Goal: Communication & Community: Answer question/provide support

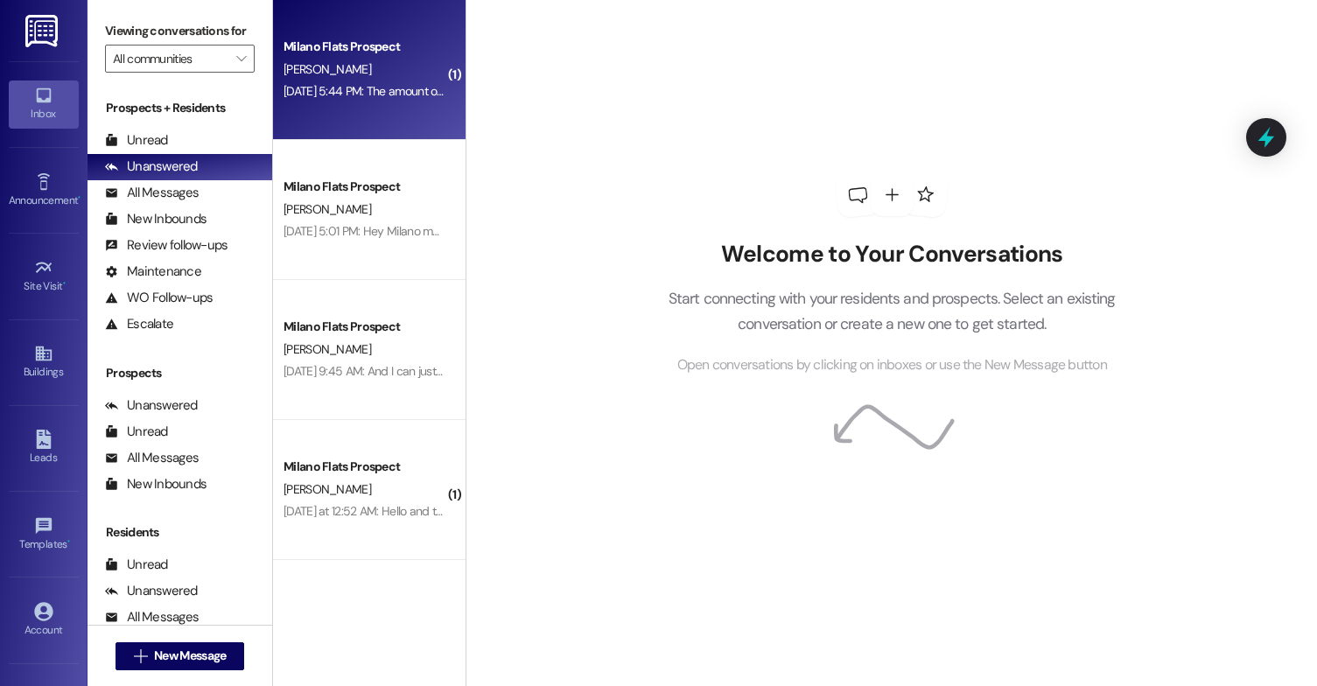
click at [404, 90] on div "[DATE] 5:44 PM: The amount of litter on the parking lot is crazy [DATE] 5:44 PM…" at bounding box center [440, 91] width 313 height 16
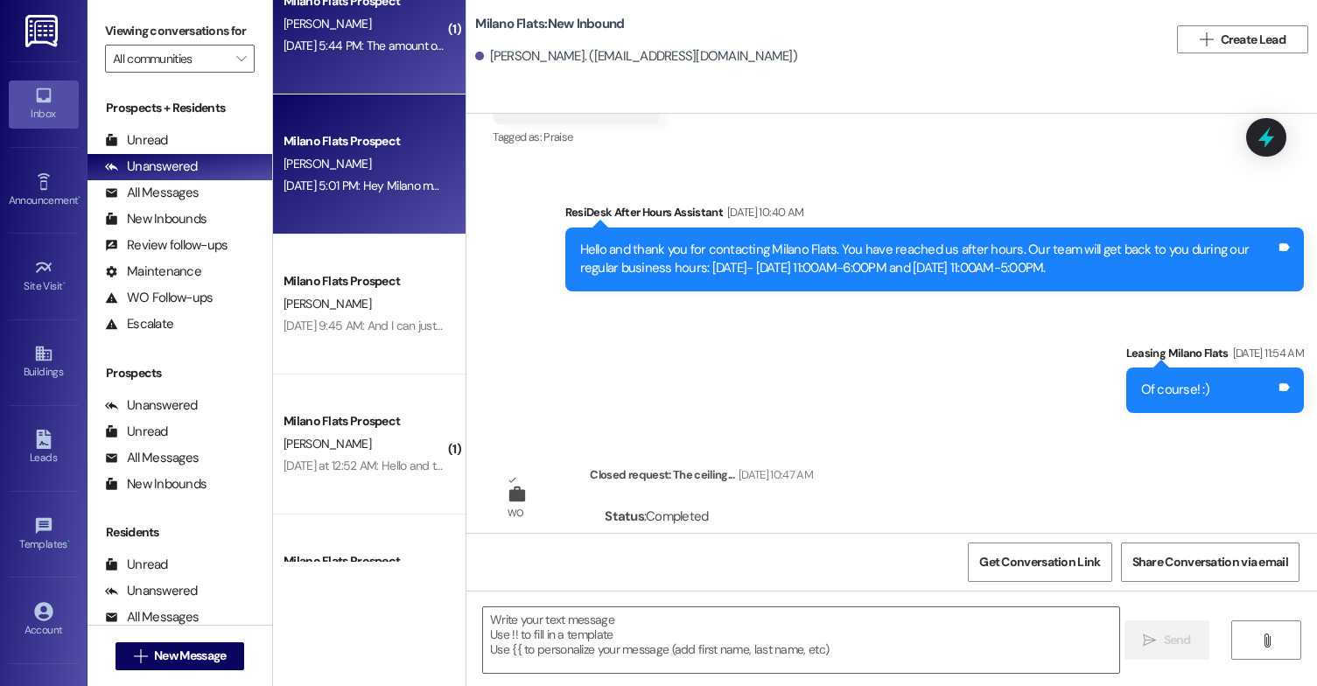
scroll to position [88, 0]
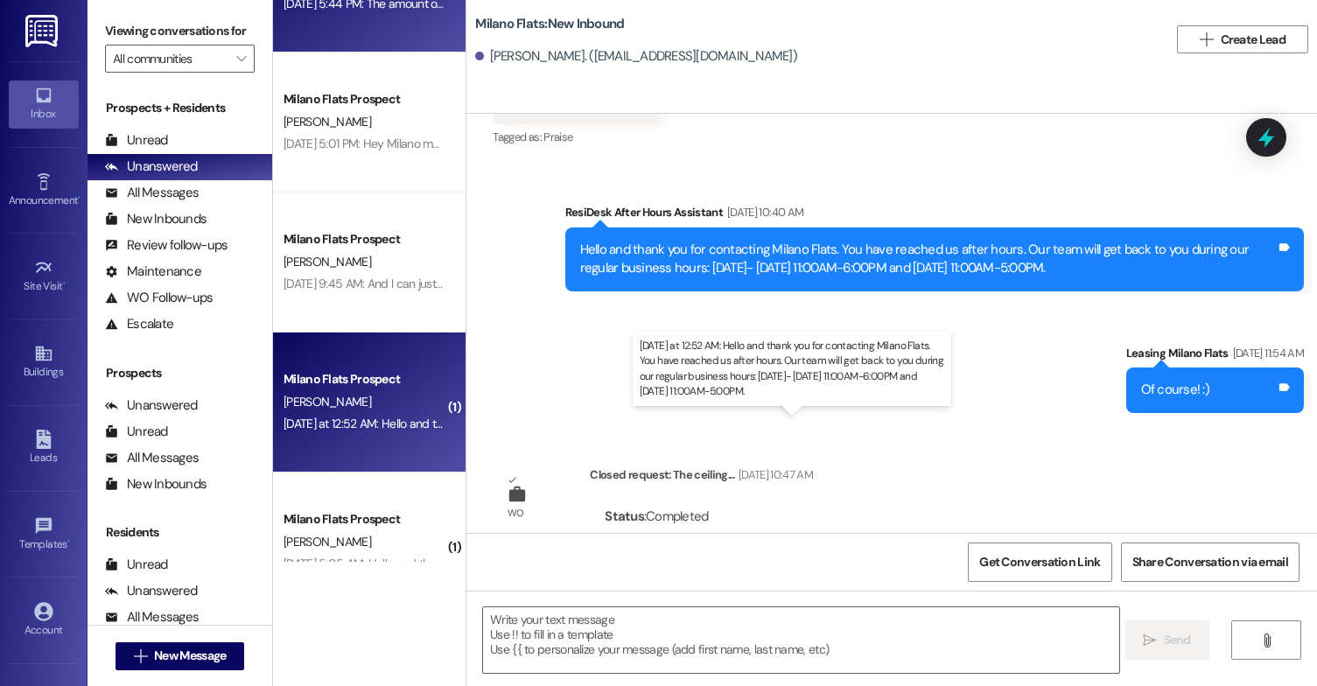
click at [368, 417] on div "[DATE] at 12:52 AM: Hello and thank you for contacting Milano Flats. You have r…" at bounding box center [859, 424] width 1151 height 16
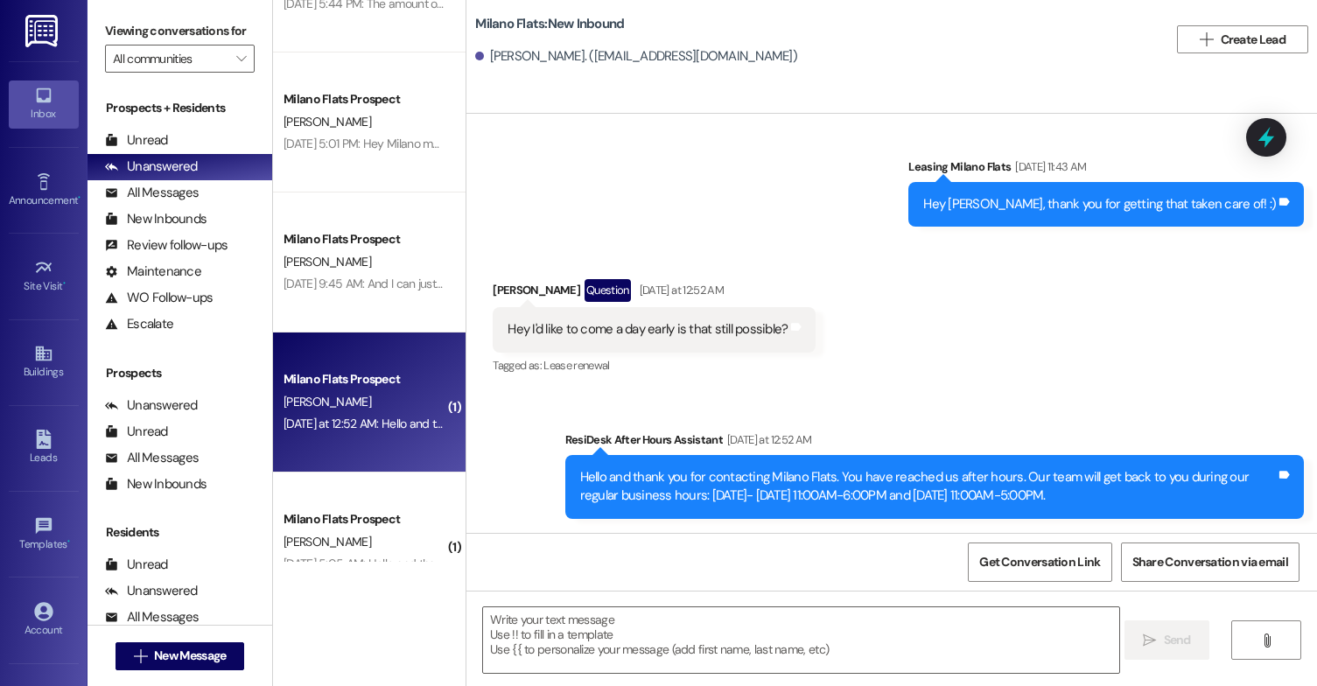
scroll to position [22082, 0]
click at [639, 625] on textarea at bounding box center [801, 640] width 636 height 66
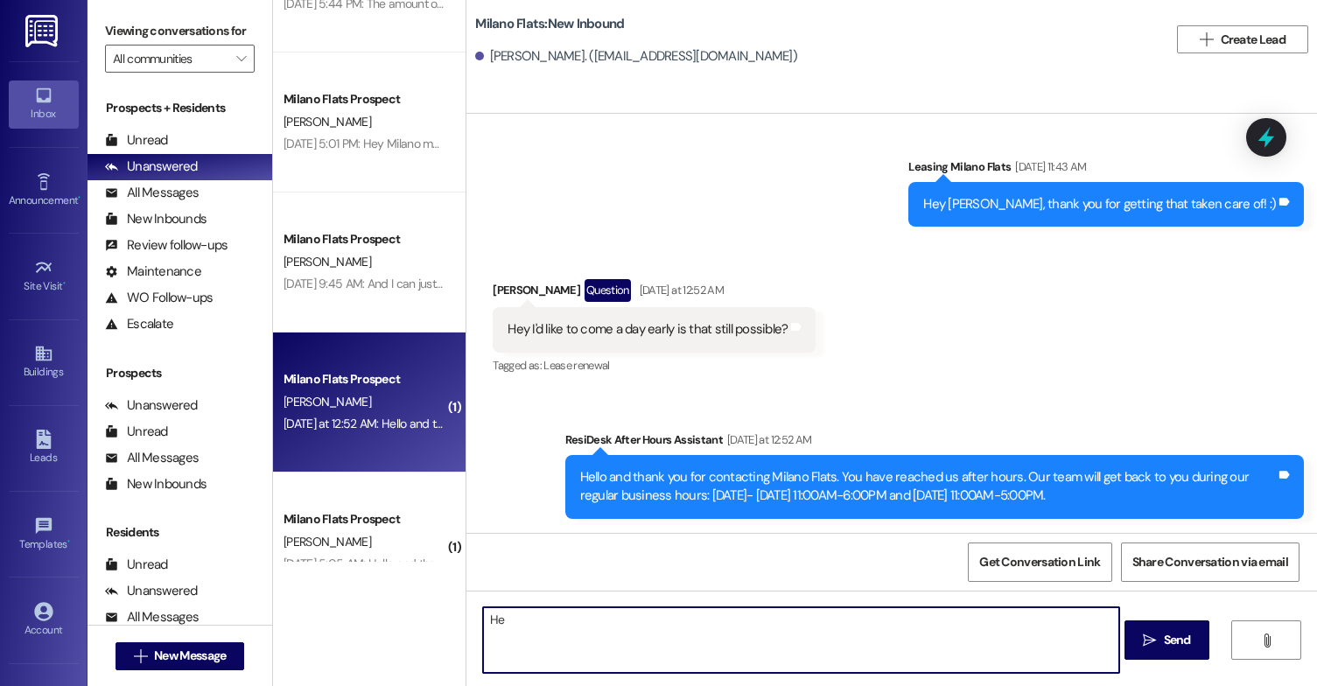
type textarea "H"
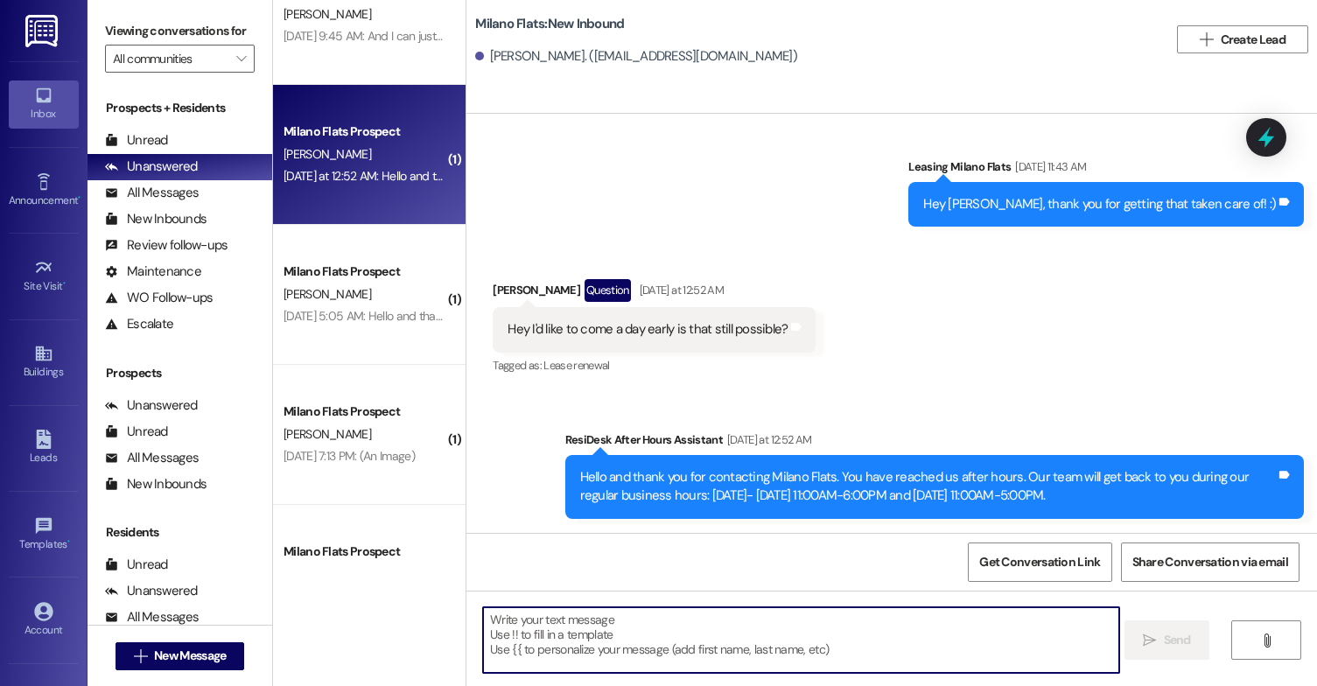
scroll to position [438, 0]
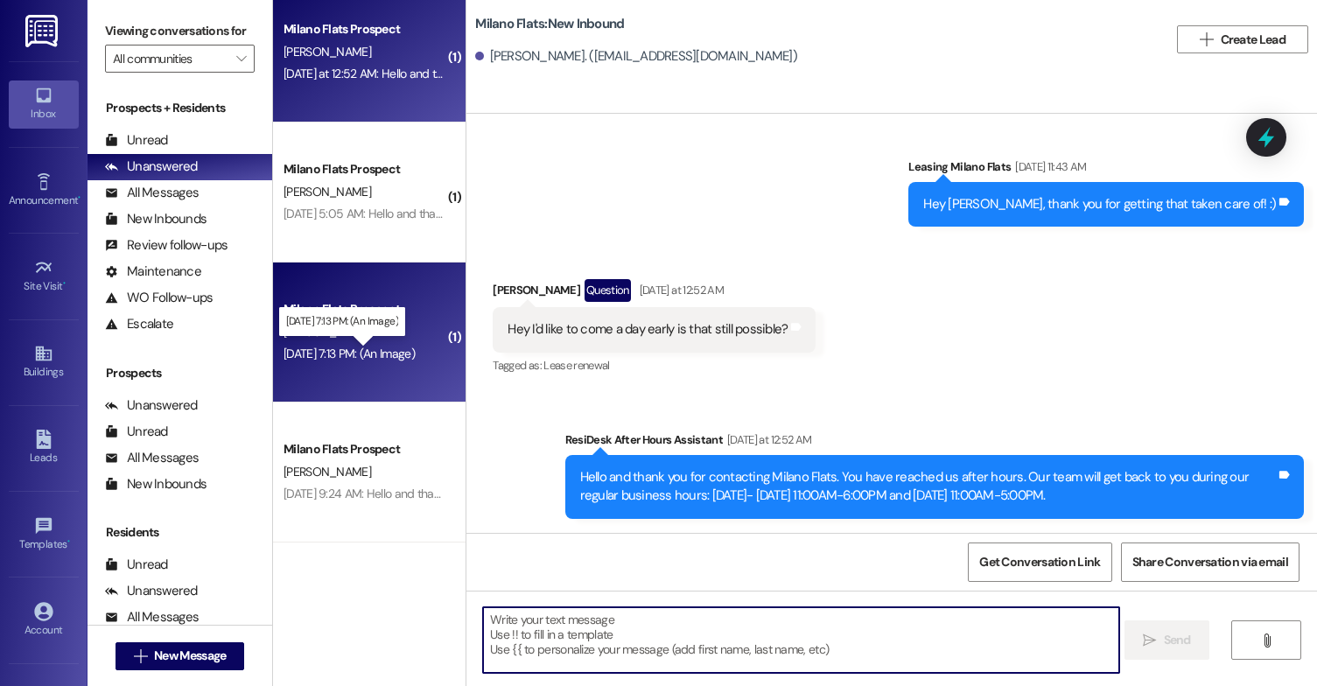
click at [391, 350] on div "[DATE] 7:13 PM: (An Image) [DATE] 7:13 PM: (An Image)" at bounding box center [349, 354] width 131 height 16
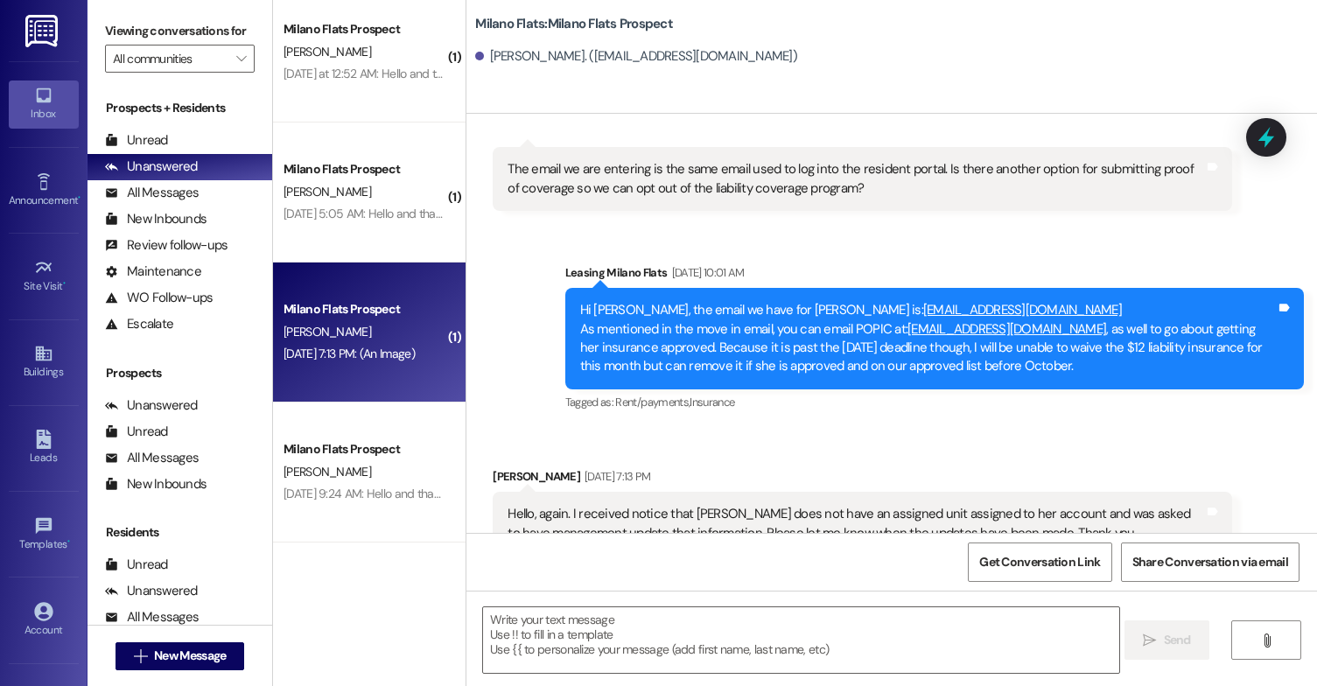
scroll to position [1242, 0]
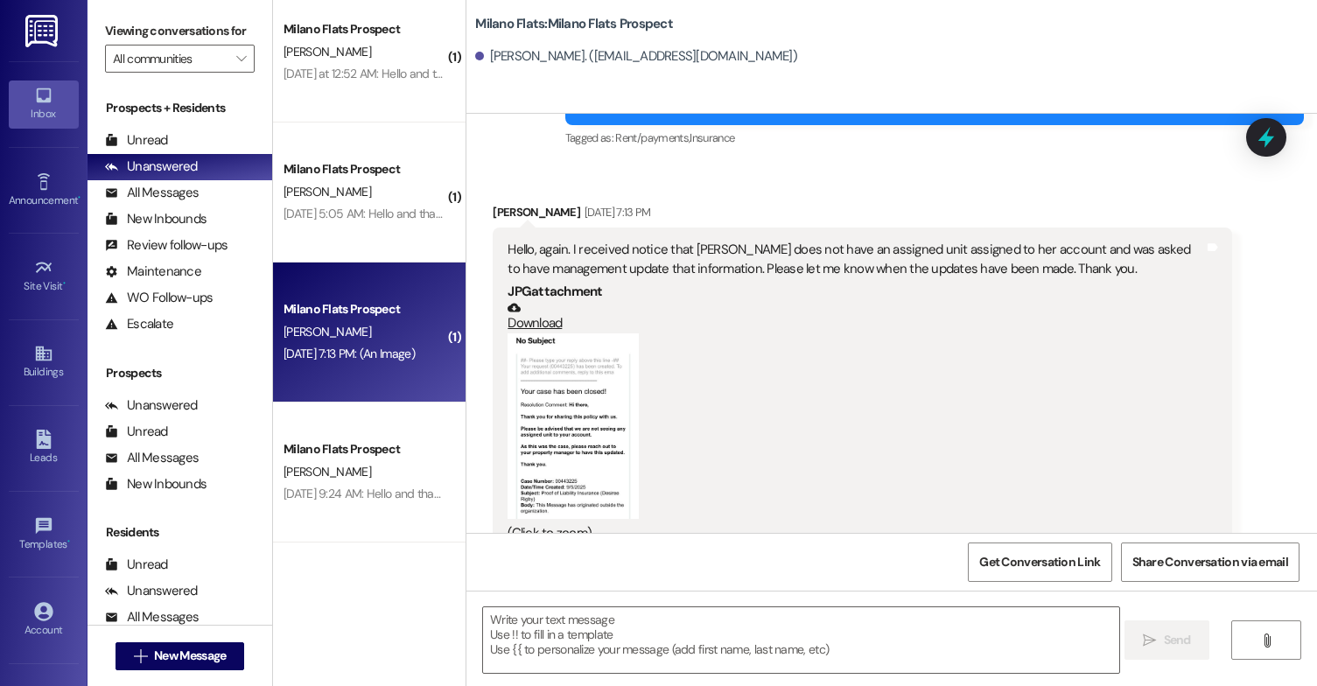
click at [596, 393] on button "Zoom image" at bounding box center [573, 426] width 131 height 186
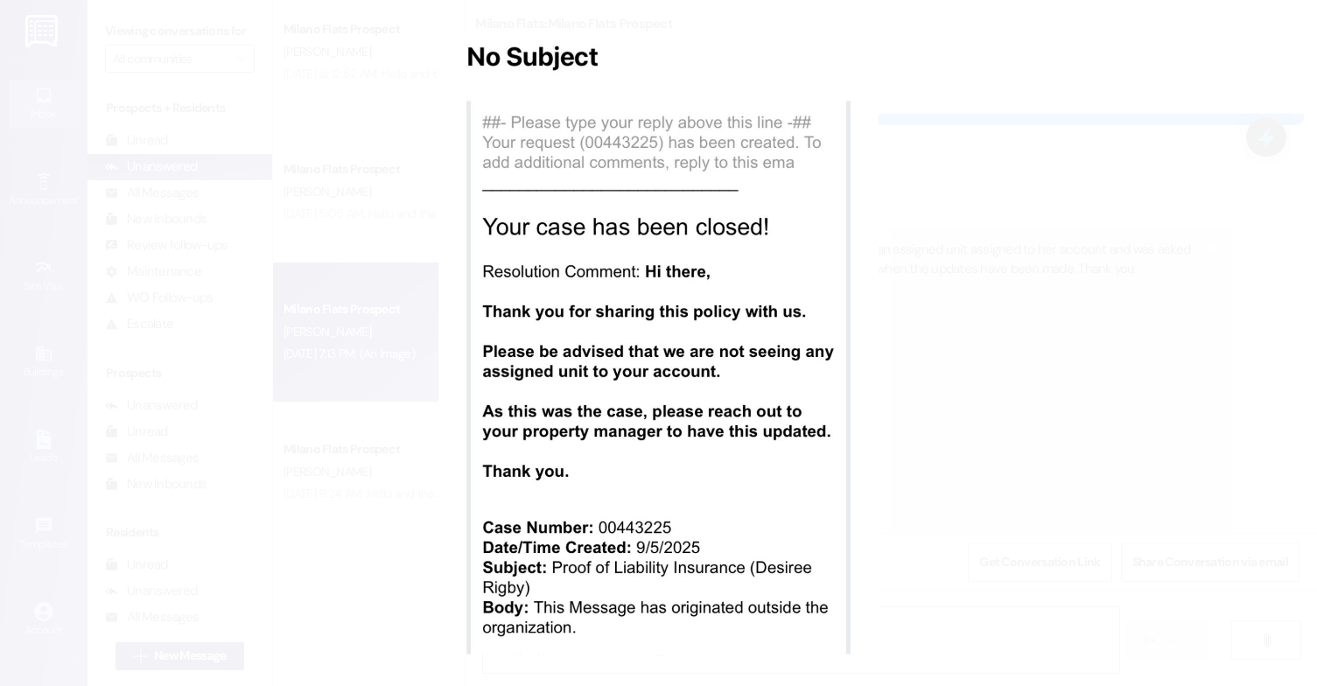
click at [784, 381] on button "Unzoom image" at bounding box center [658, 343] width 1317 height 686
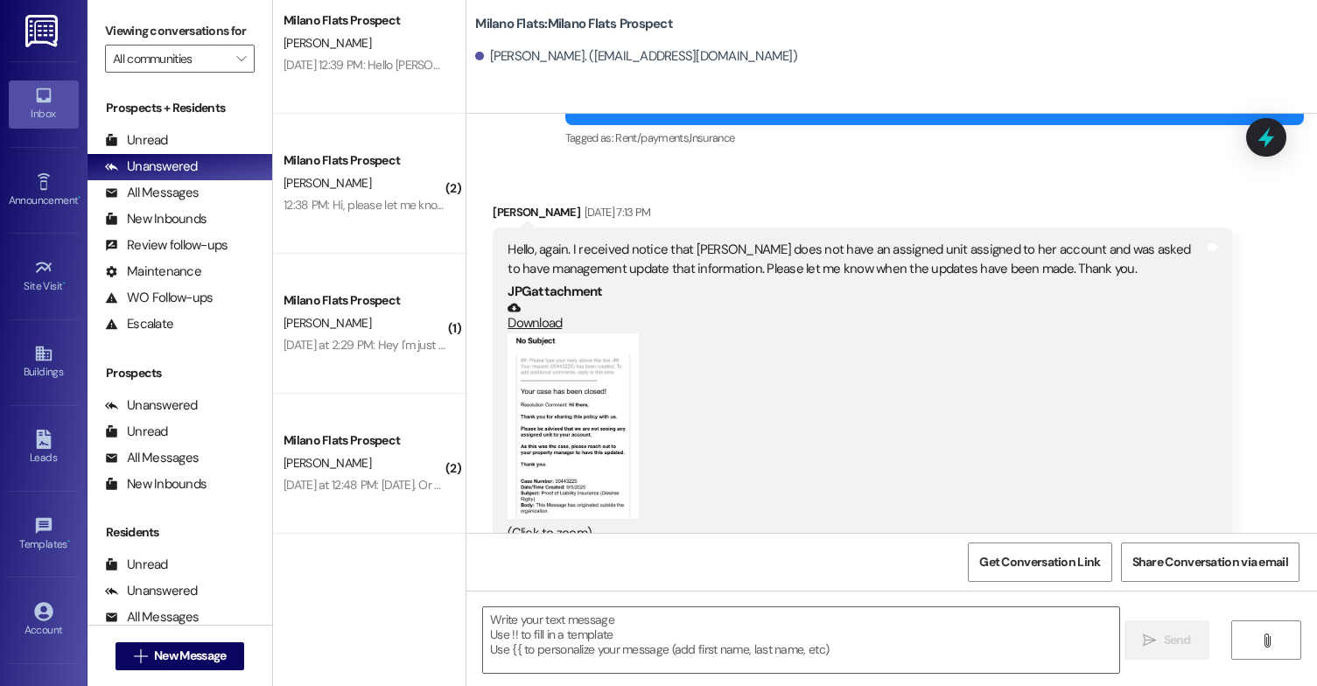
scroll to position [1575, 0]
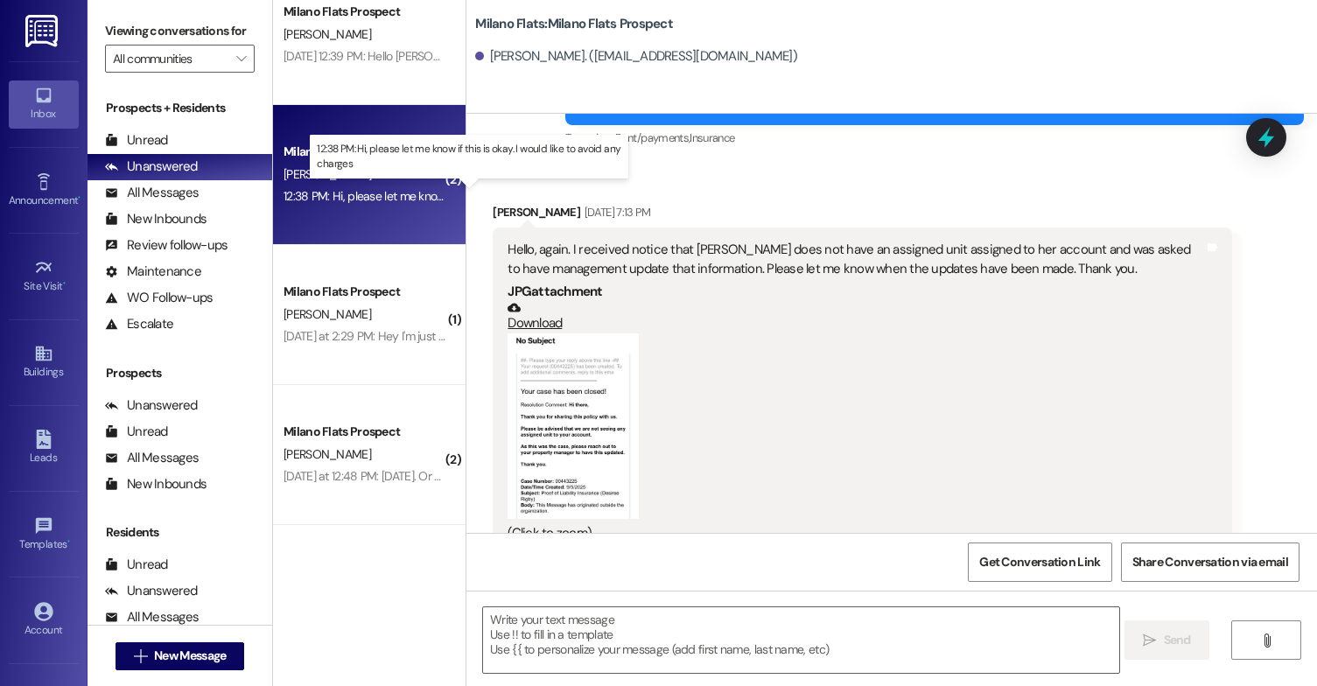
click at [367, 193] on div "12:38 PM: Hi, please let me know if this is okay. I would like to avoid any cha…" at bounding box center [482, 196] width 397 height 16
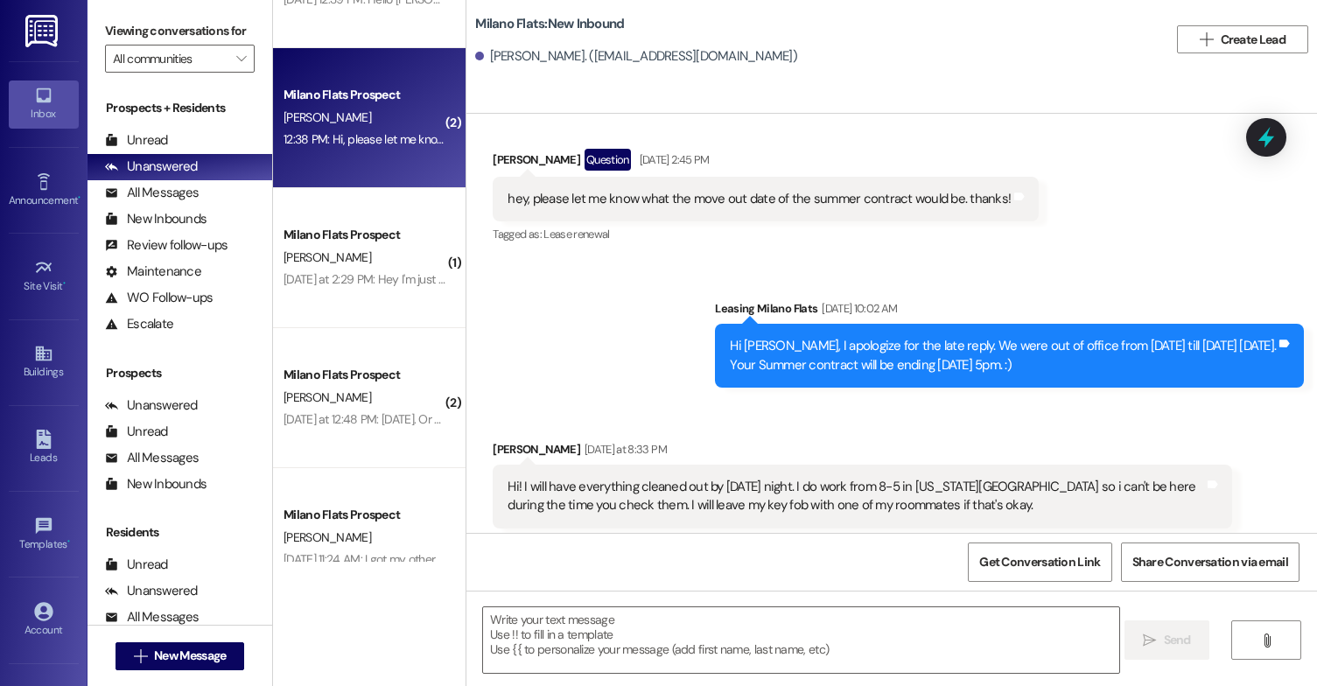
scroll to position [1663, 0]
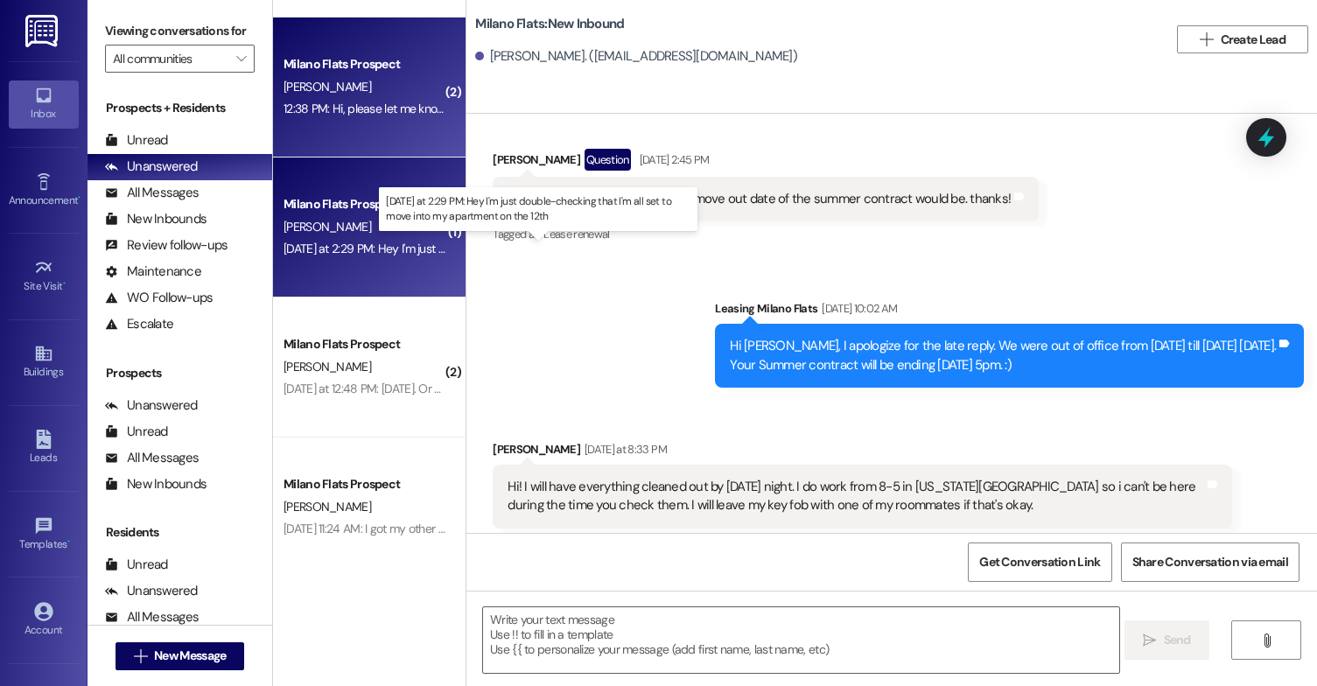
click at [396, 243] on div "[DATE] at 2:29 PM: Hey I'm just double-checking that I'm all set to move into m…" at bounding box center [540, 249] width 513 height 16
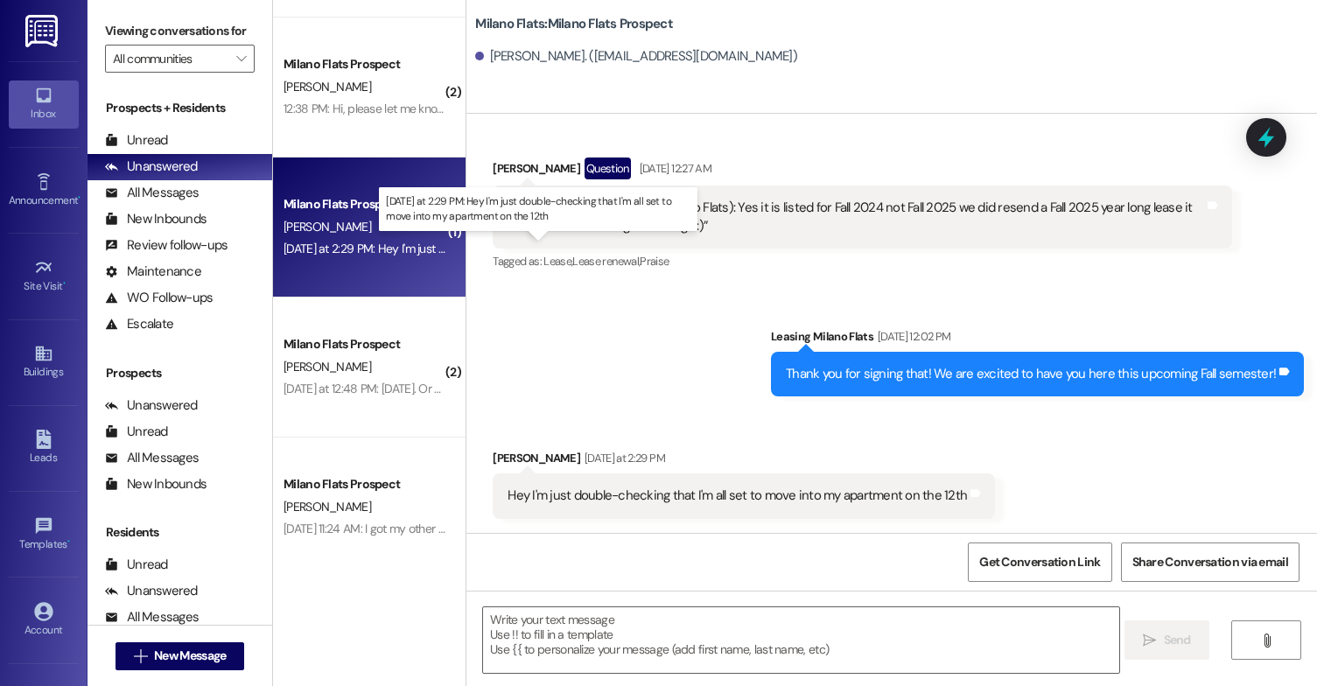
scroll to position [1887, 0]
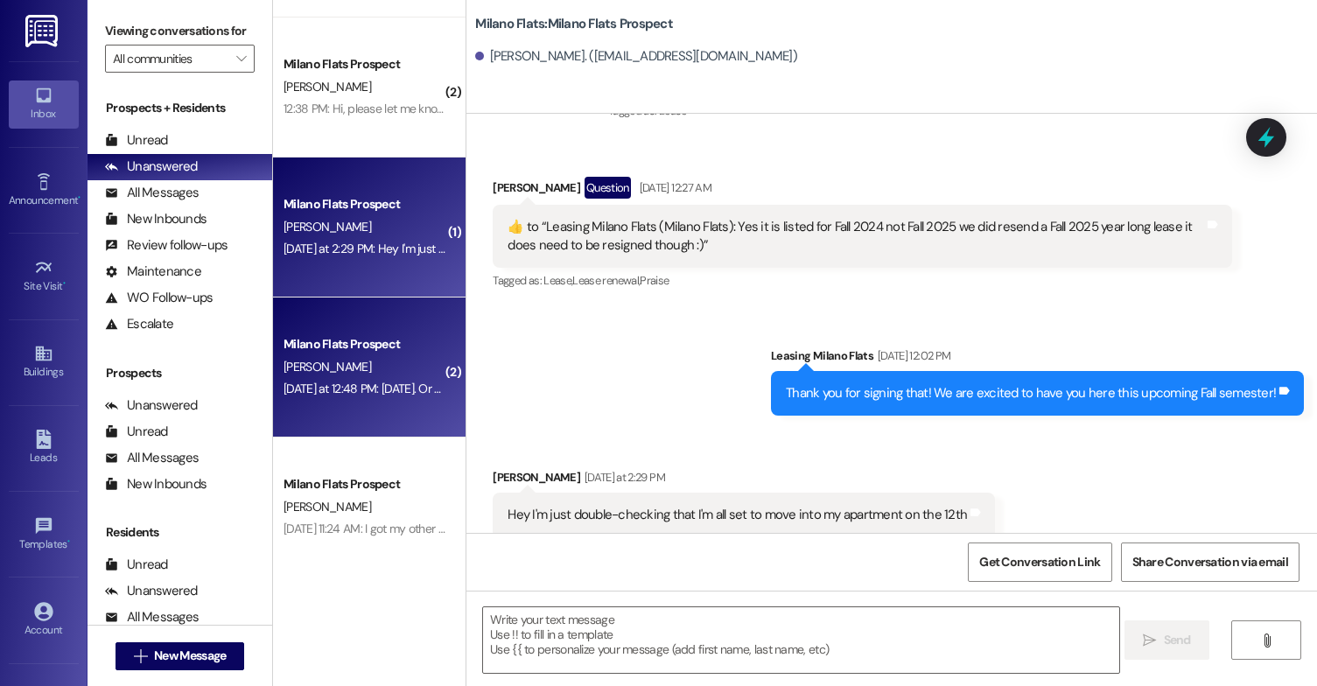
click at [366, 352] on div "Milano Flats Prospect" at bounding box center [365, 344] width 162 height 18
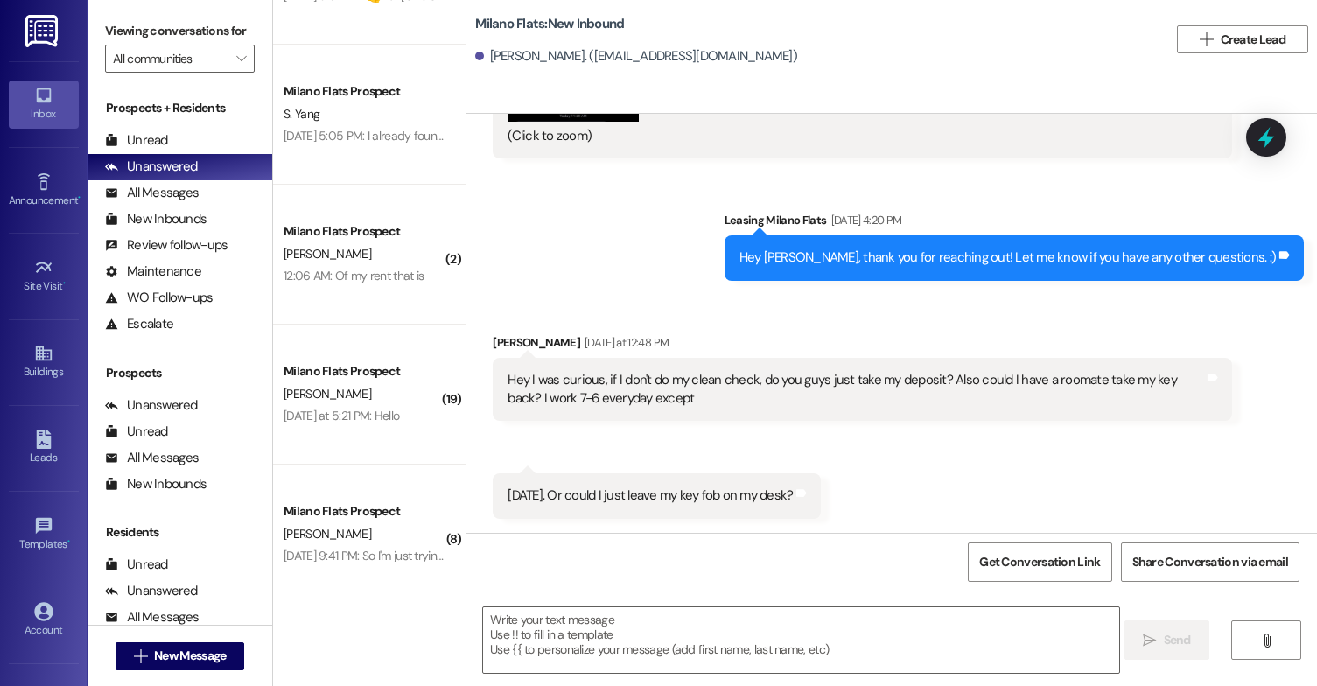
scroll to position [2888, 0]
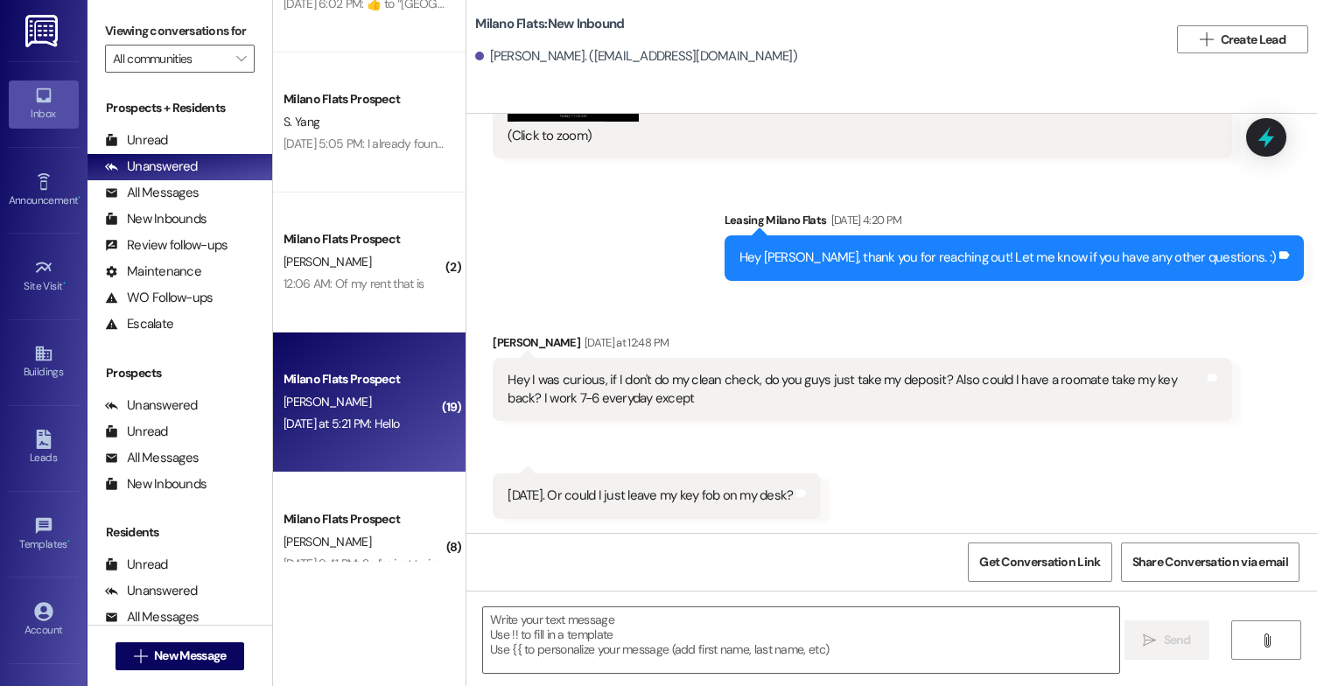
click at [398, 432] on div "[DATE] at 5:21 PM: Hello [DATE] at 5:21 PM: Hello" at bounding box center [364, 424] width 165 height 22
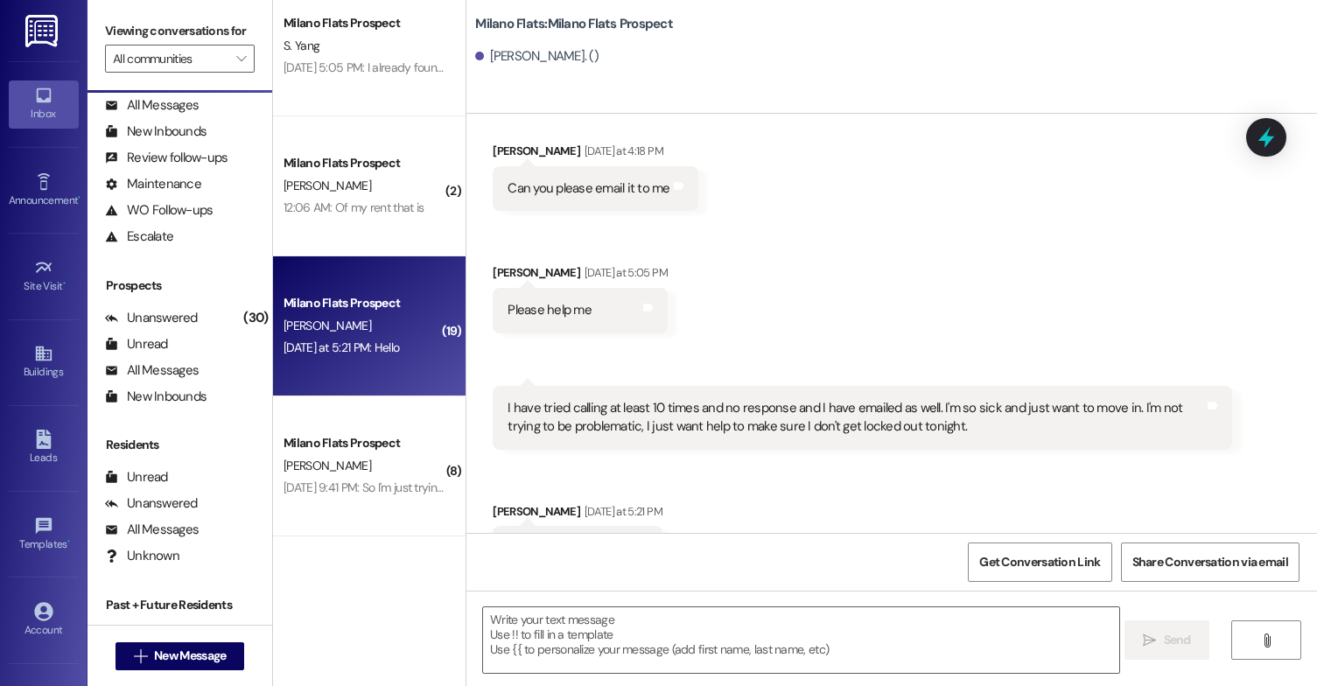
scroll to position [3063, 0]
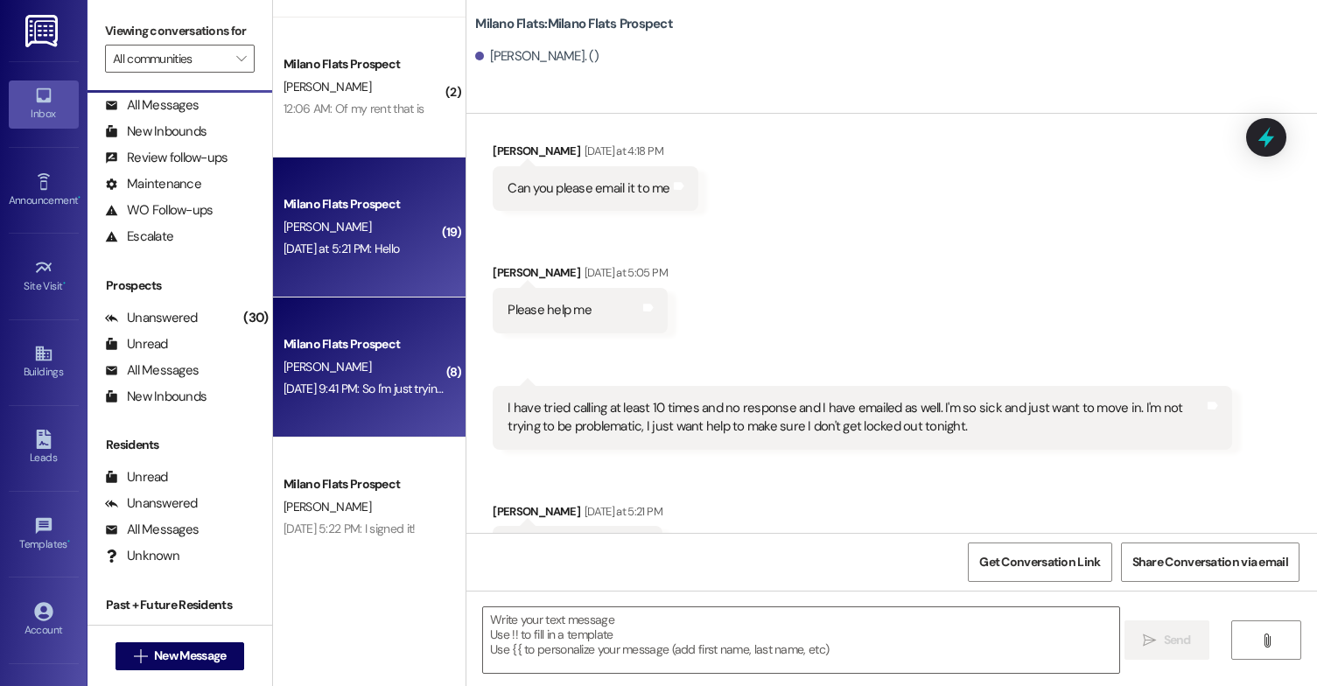
click at [389, 381] on div "[DATE] 9:41 PM: So I'm just trying to show that I did [DATE] 9:41 PM: So I'm ju…" at bounding box center [409, 389] width 250 height 16
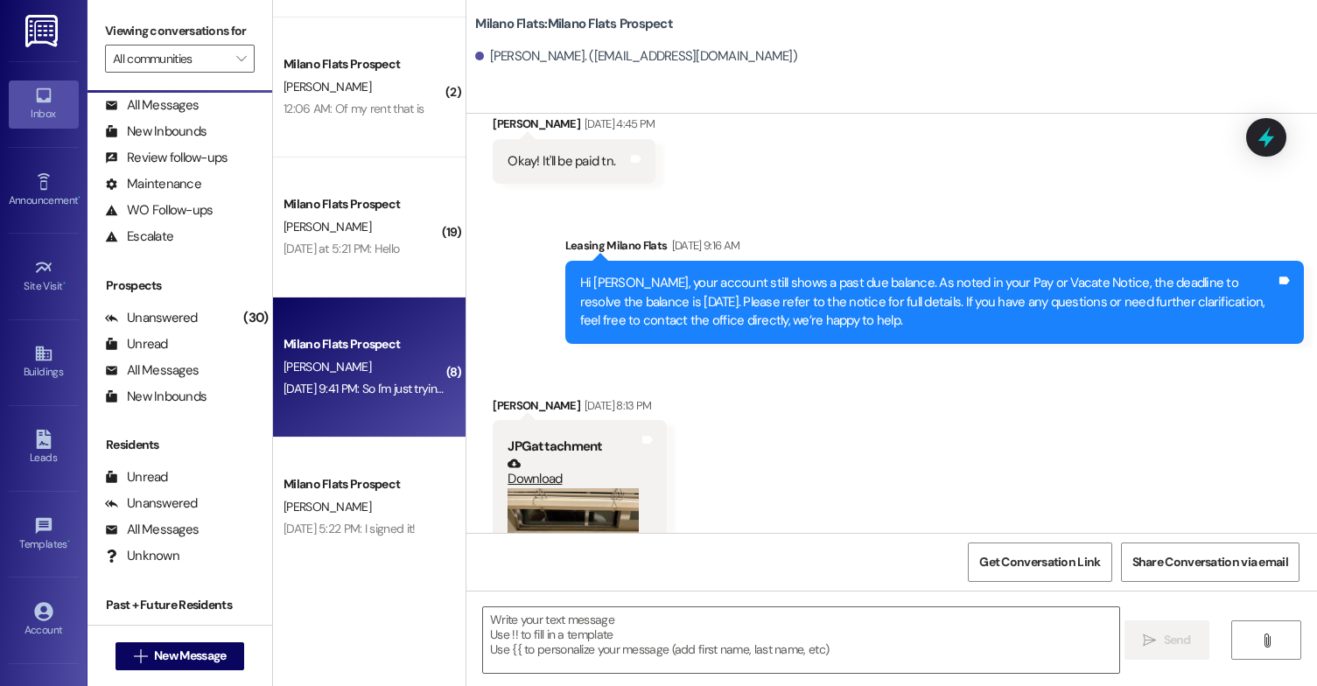
scroll to position [7027, 0]
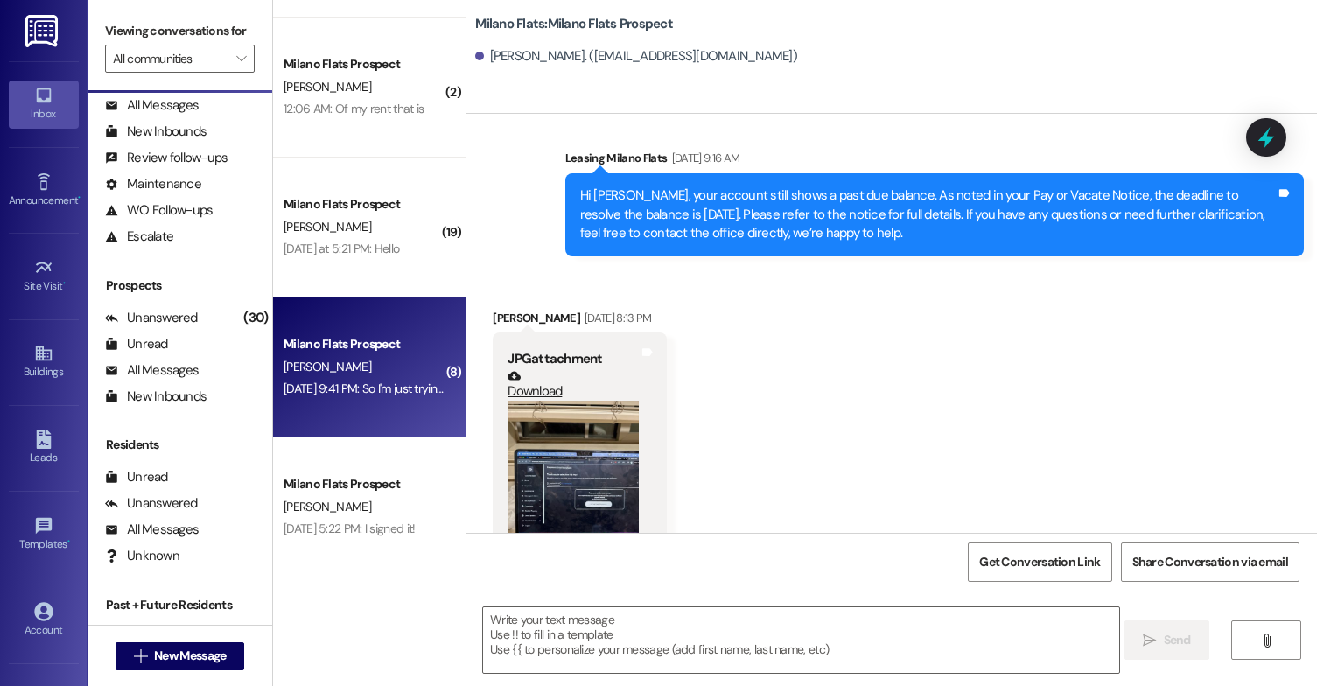
click at [544, 443] on button "Zoom image" at bounding box center [573, 488] width 131 height 175
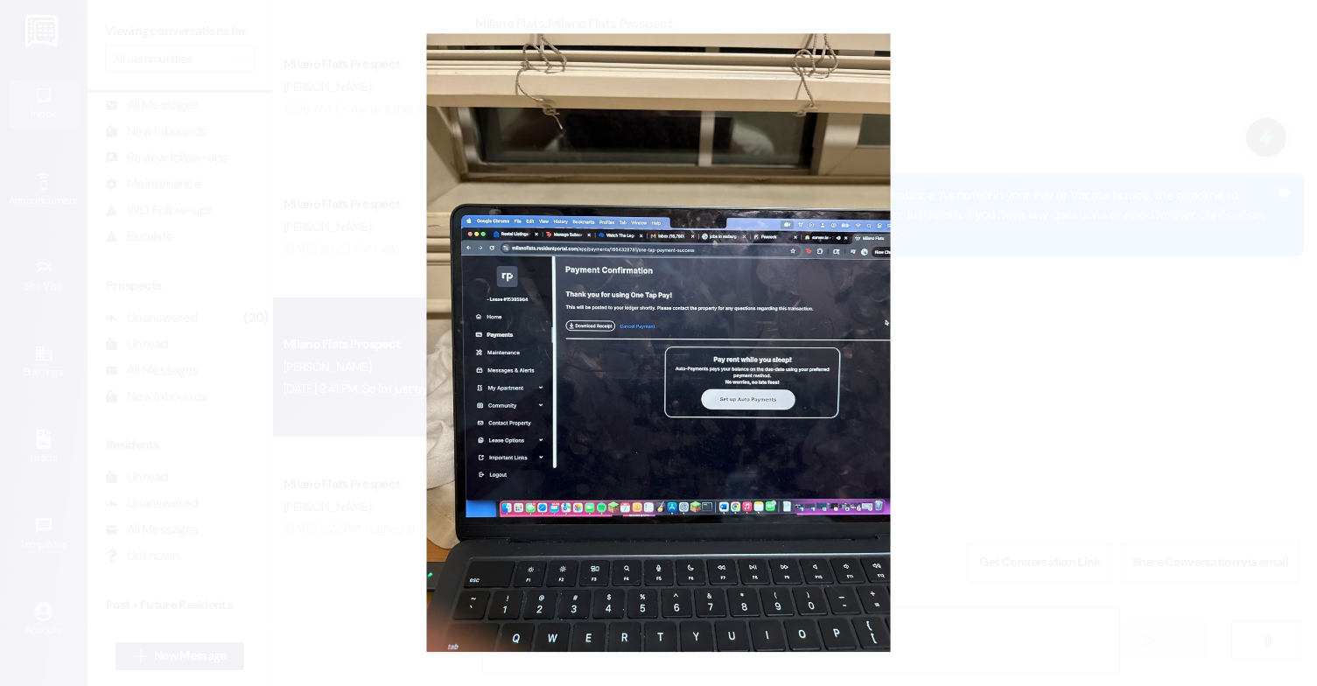
click at [544, 436] on button "Unzoom image" at bounding box center [658, 343] width 1317 height 686
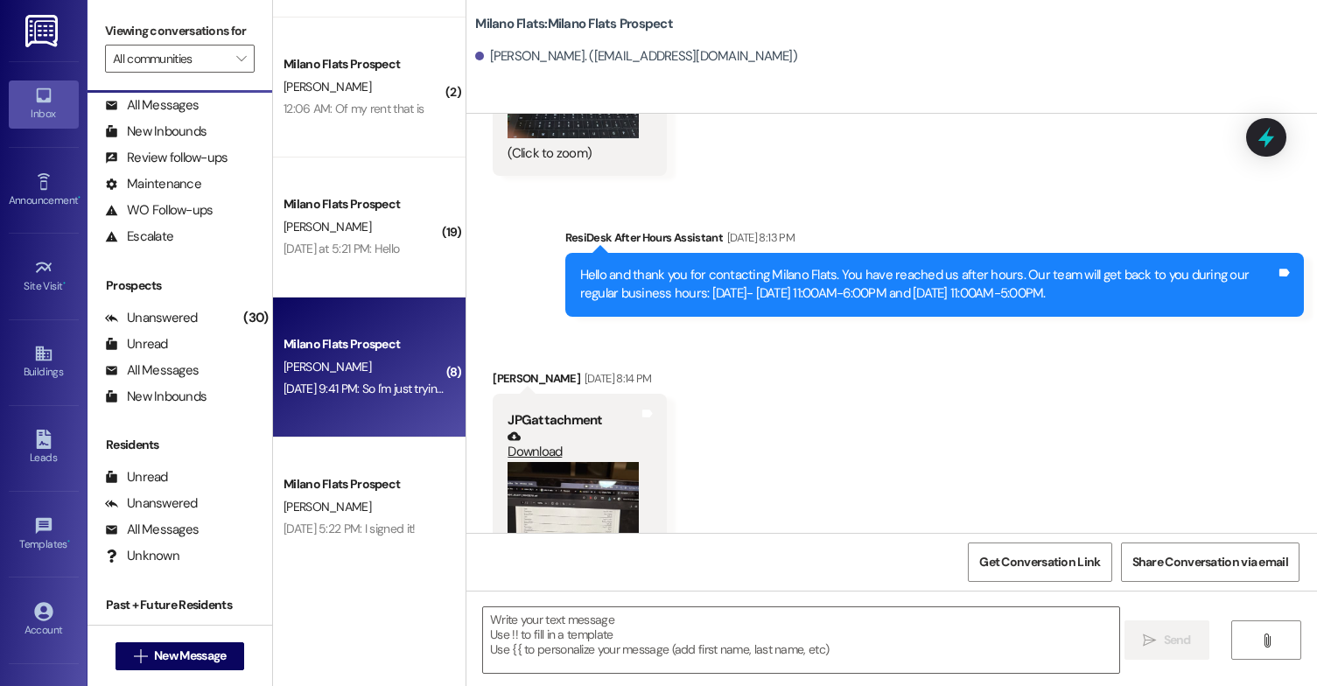
scroll to position [7639, 0]
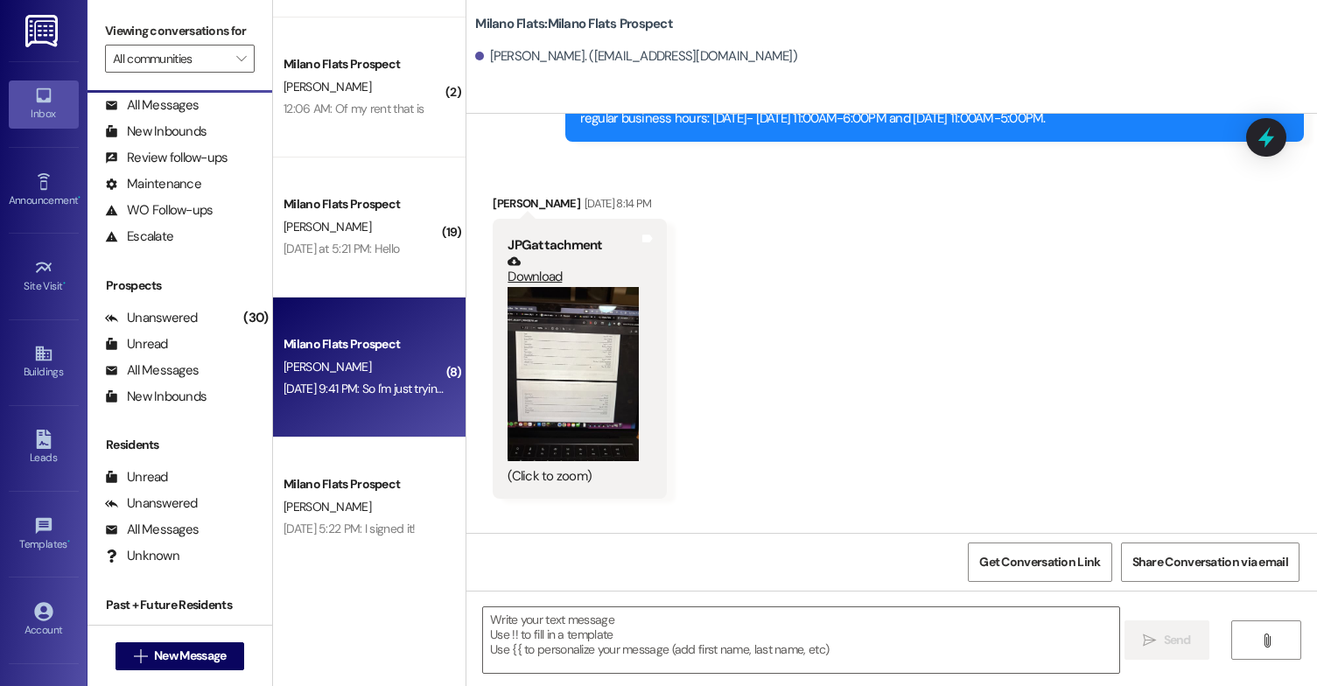
click at [569, 394] on button "Zoom image" at bounding box center [573, 374] width 131 height 175
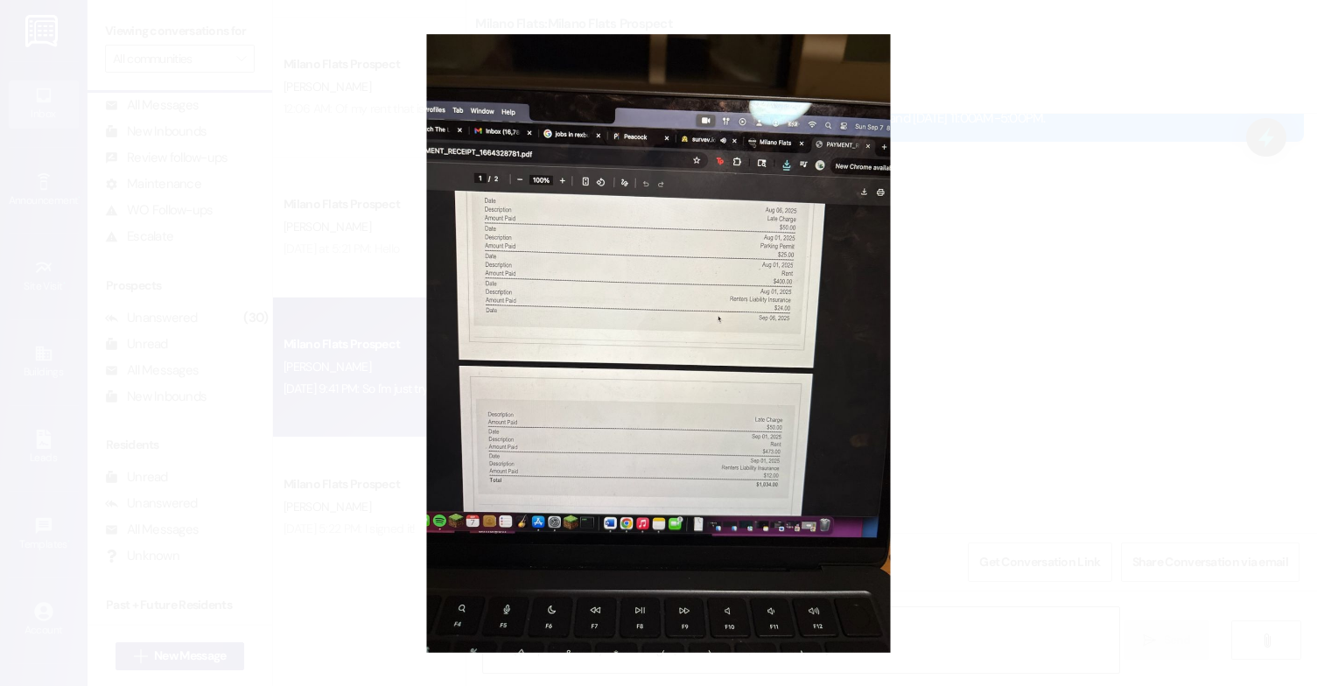
click at [569, 394] on button "Unzoom image" at bounding box center [658, 343] width 1317 height 686
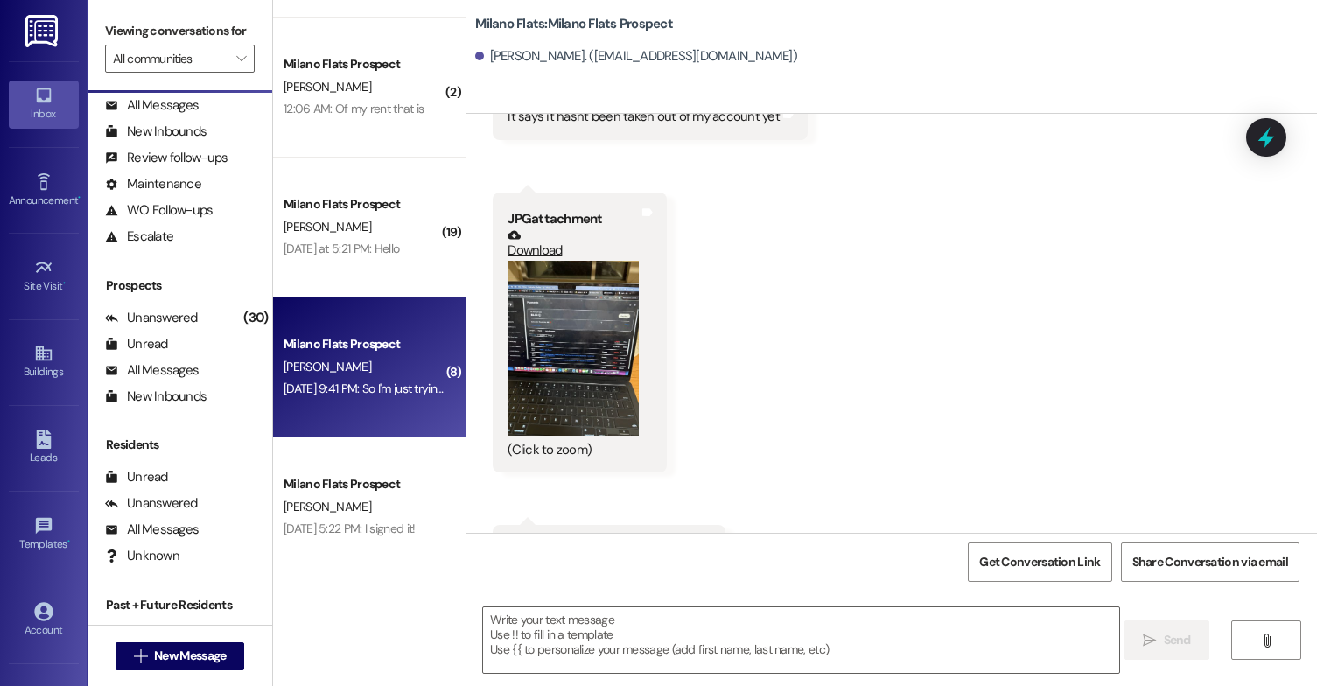
scroll to position [8427, 0]
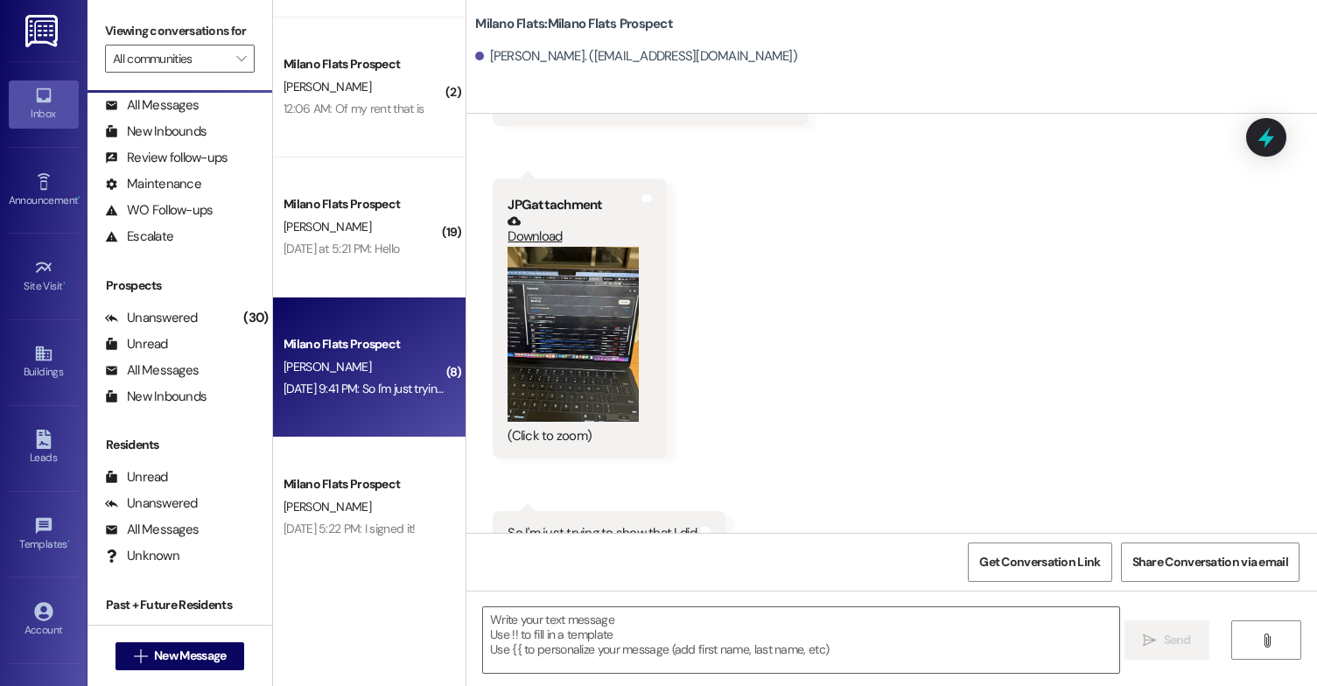
click at [575, 325] on button "Zoom image" at bounding box center [573, 334] width 131 height 175
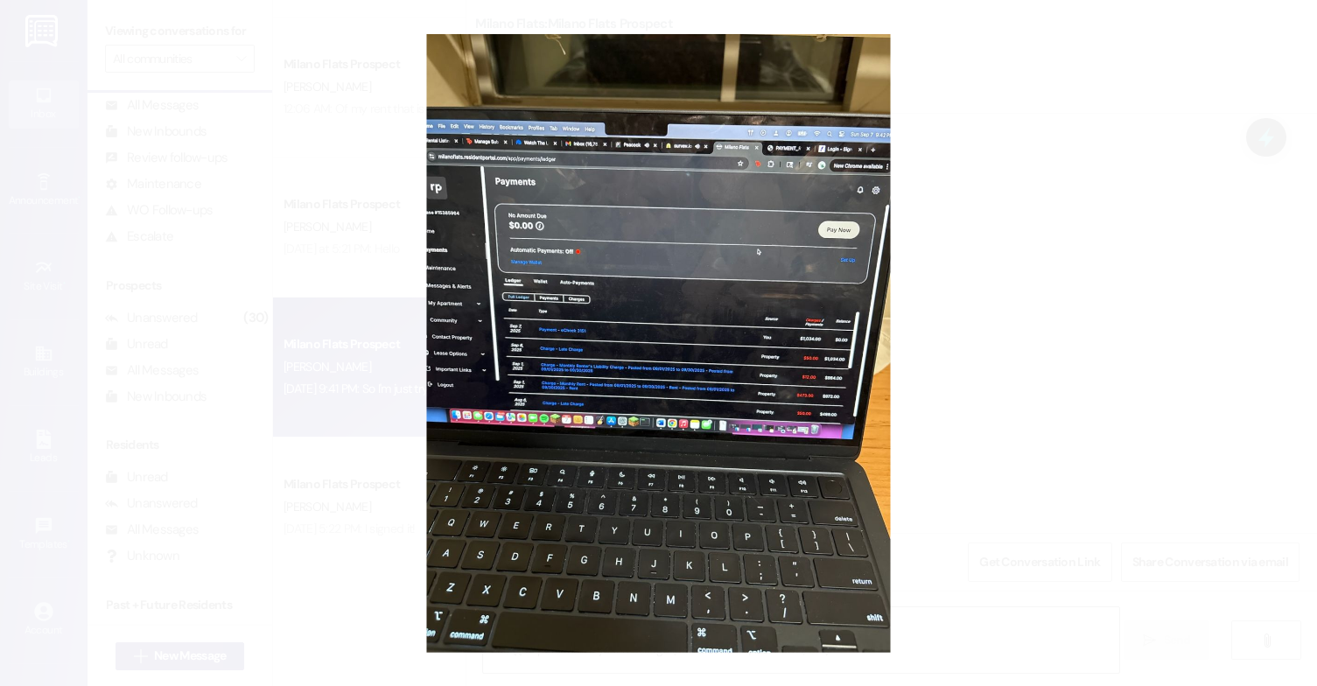
click at [607, 348] on button "Unzoom image" at bounding box center [658, 343] width 1317 height 686
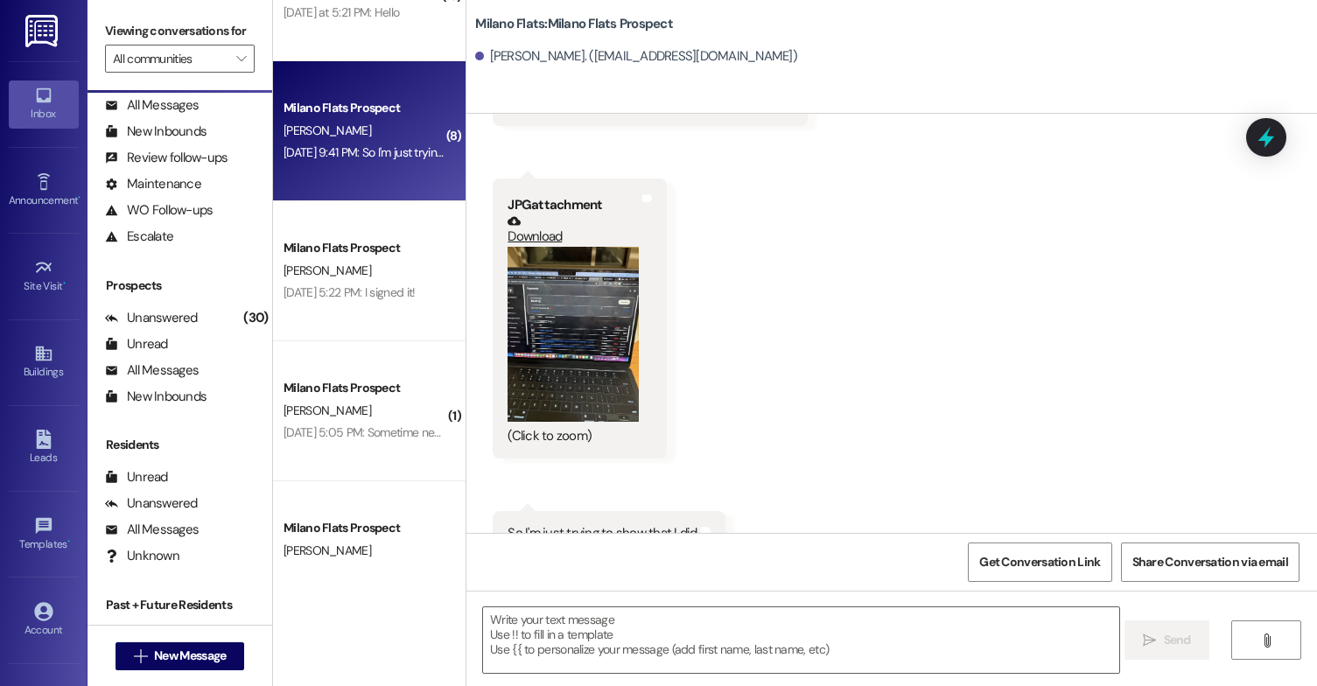
scroll to position [3414, 0]
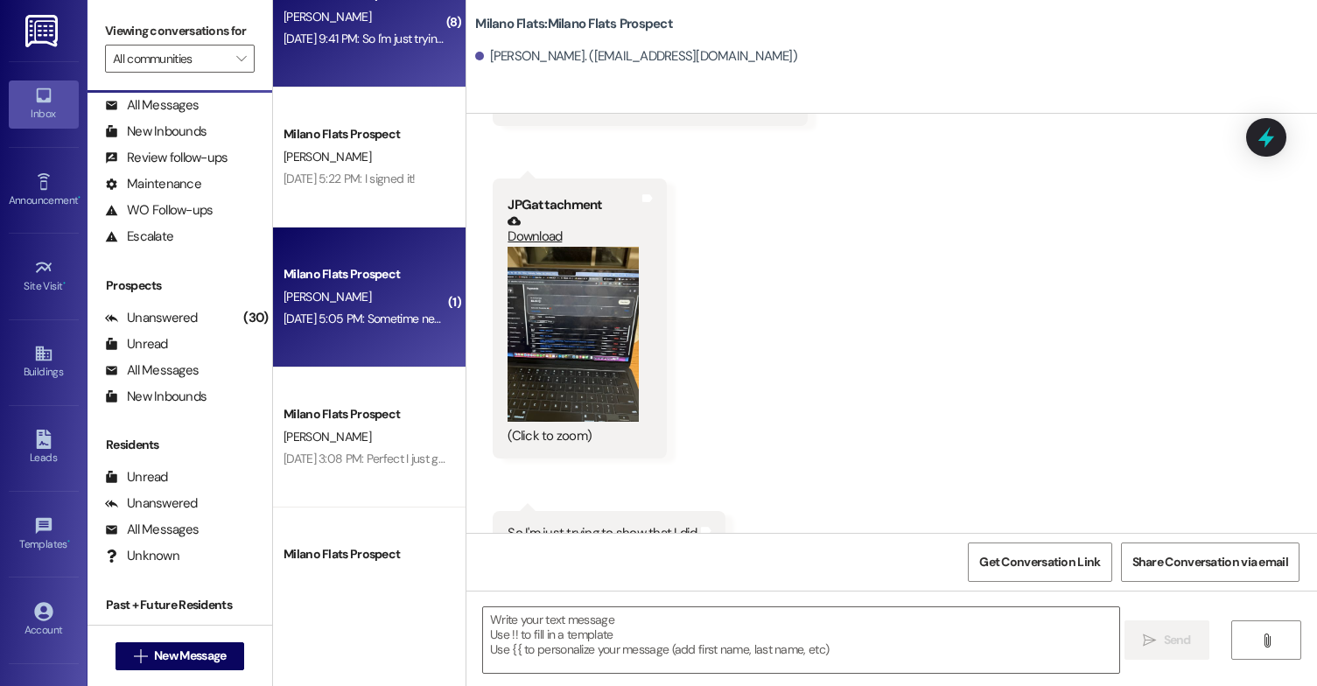
click at [380, 315] on div "[DATE] 5:05 PM: Sometime next month [DATE] 5:05 PM: Sometime next month" at bounding box center [382, 319] width 196 height 16
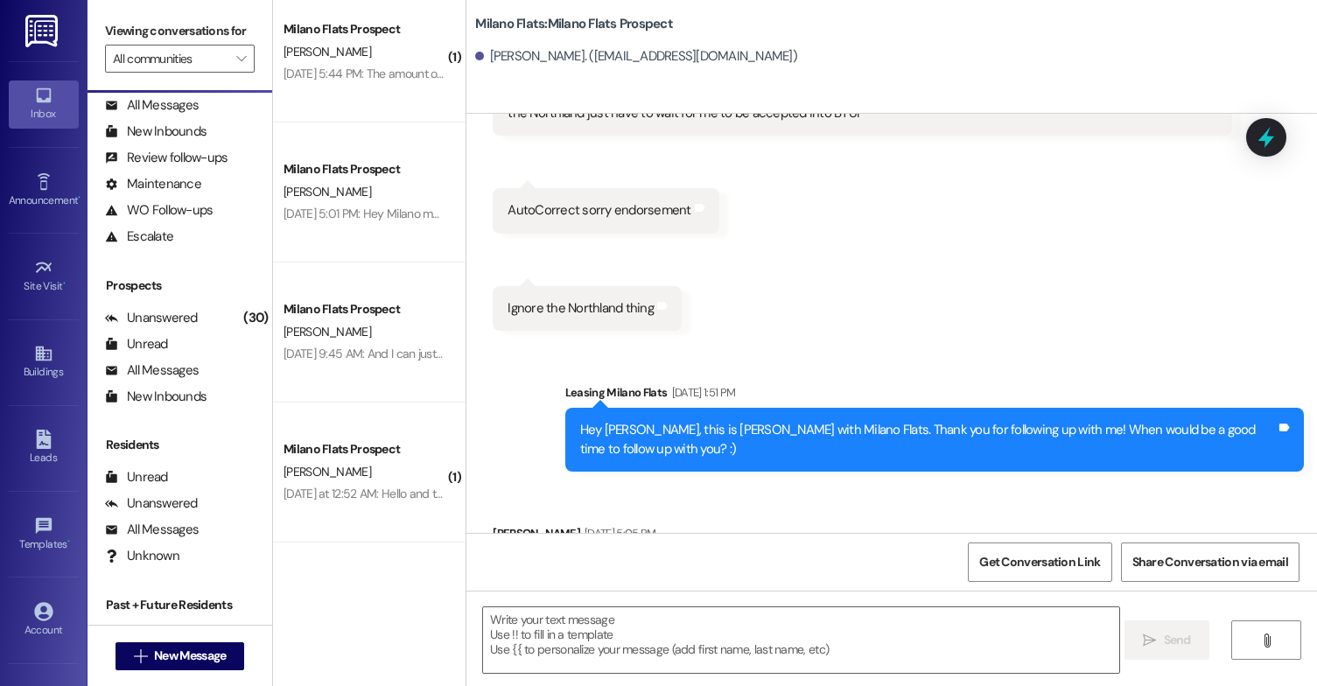
scroll to position [0, 0]
